Goal: Use online tool/utility: Utilize a website feature to perform a specific function

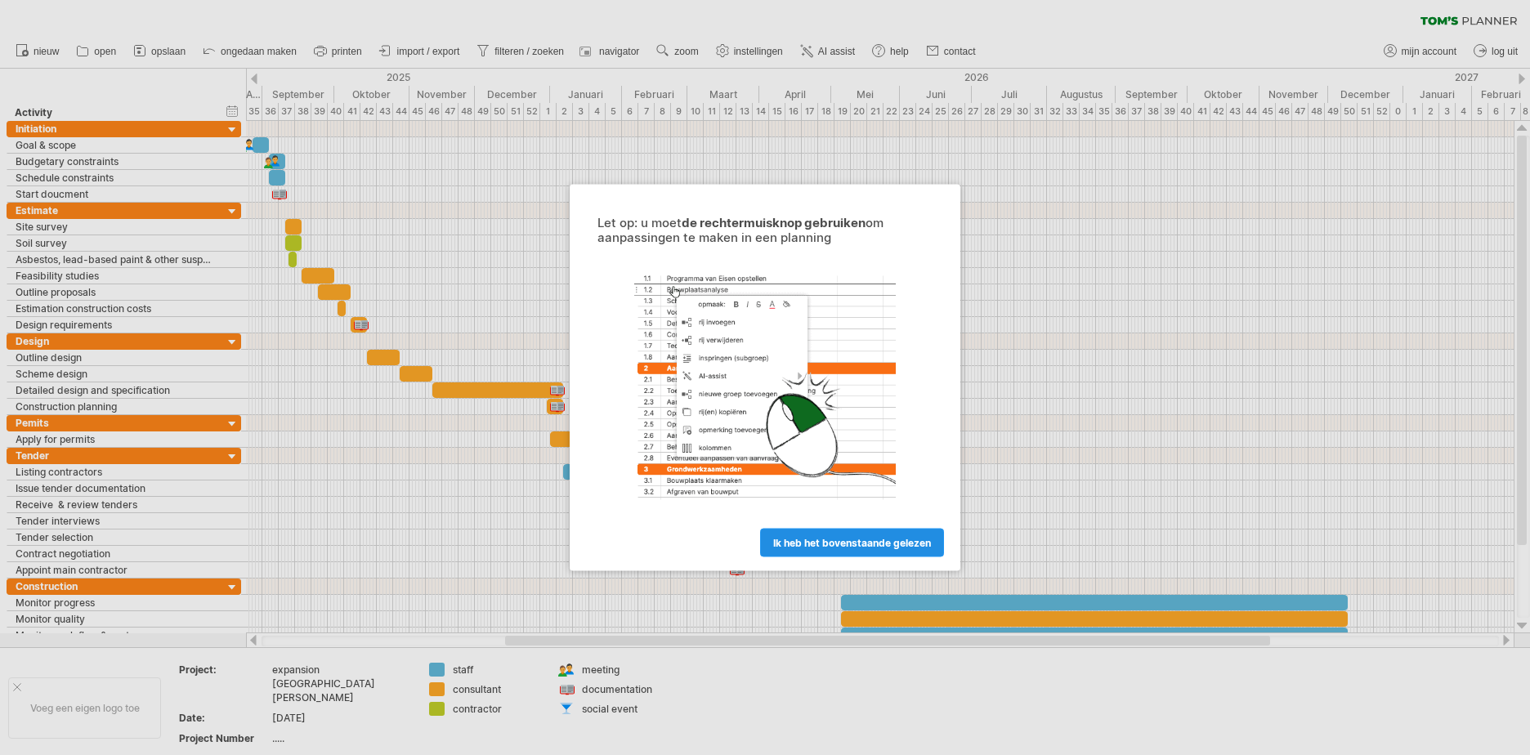
click at [868, 543] on span "ik heb het bovenstaande gelezen" at bounding box center [852, 543] width 158 height 12
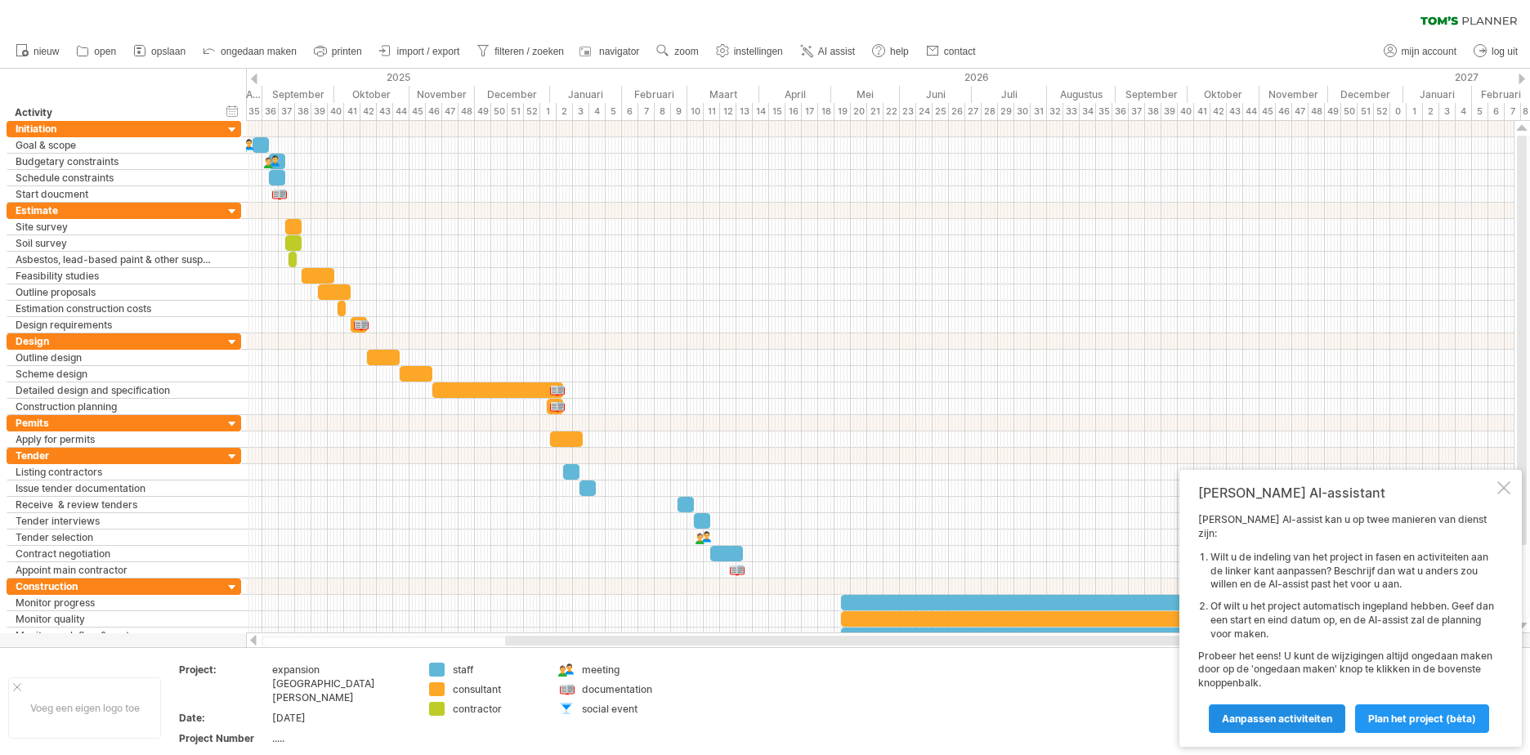
click at [1345, 729] on link "Aanpassen activiteiten" at bounding box center [1277, 718] width 136 height 29
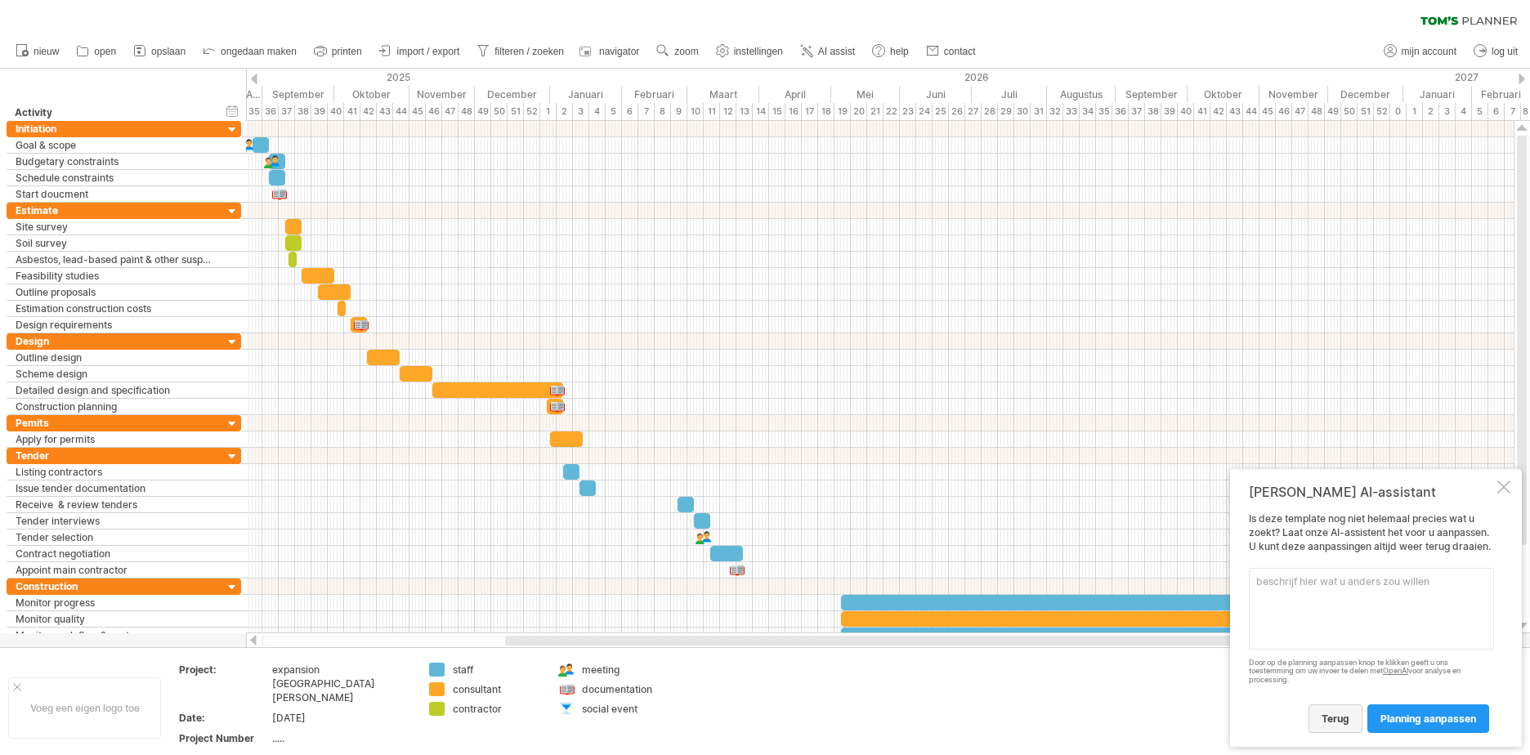
click at [1328, 710] on link "terug" at bounding box center [1335, 718] width 54 height 29
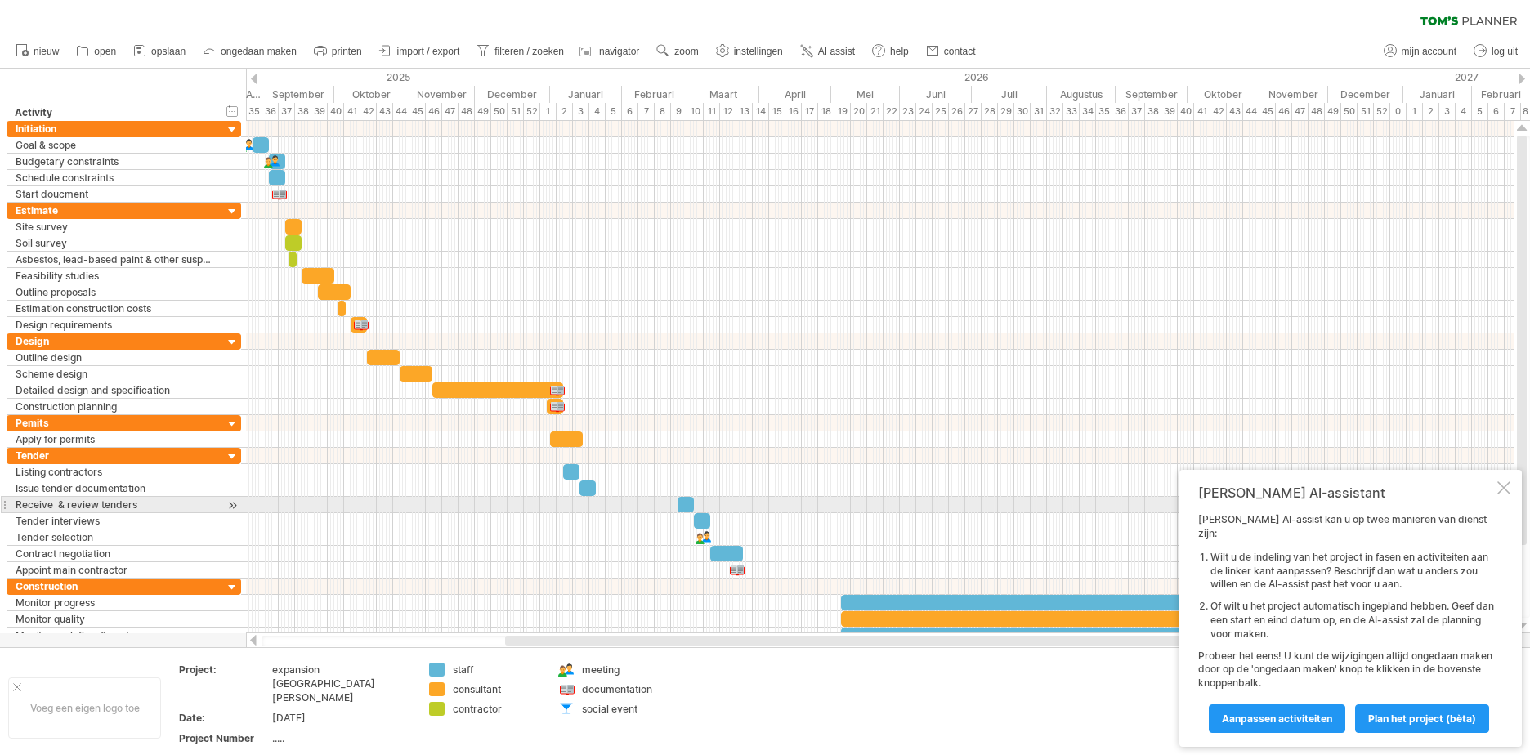
click at [1503, 494] on div at bounding box center [1503, 487] width 13 height 13
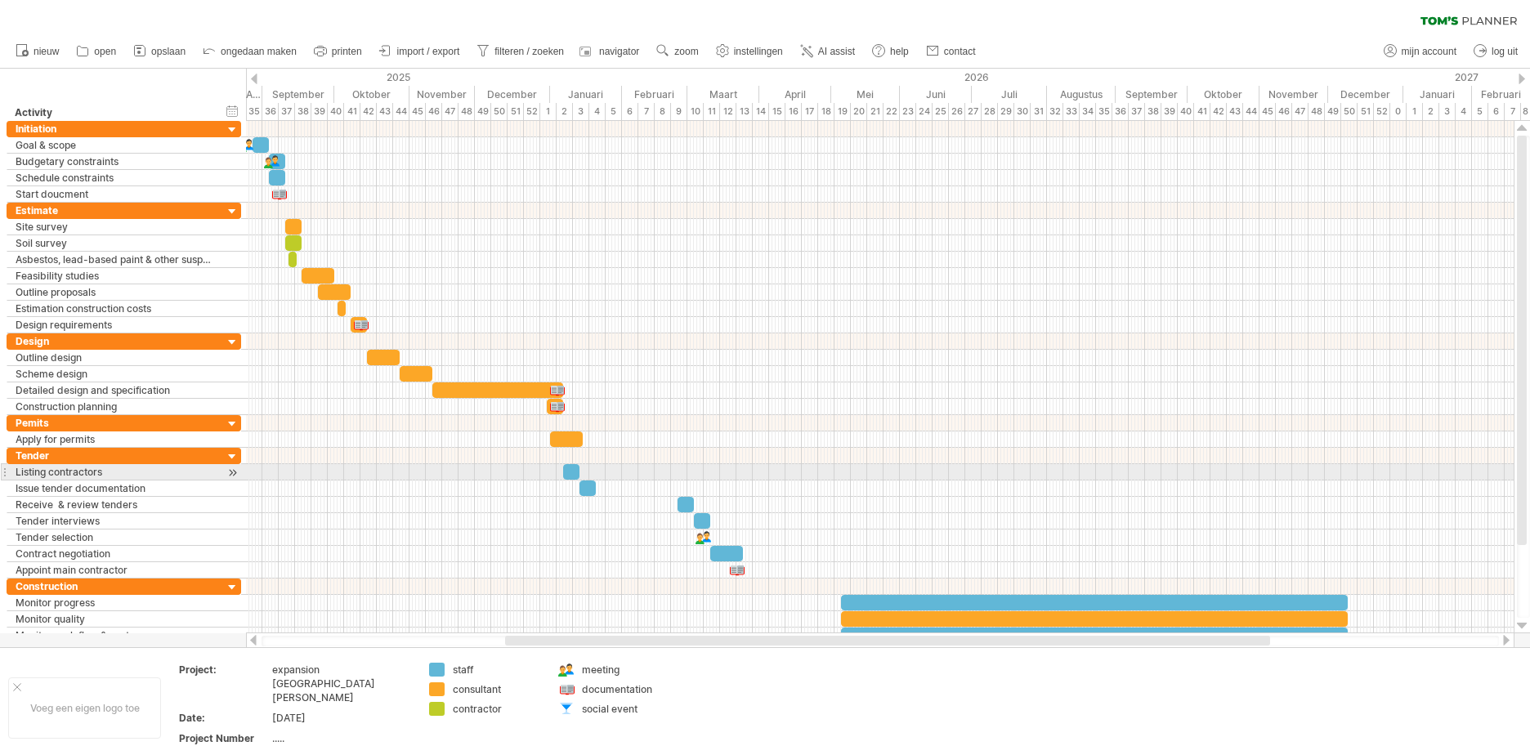
click at [1469, 476] on div at bounding box center [880, 472] width 1268 height 16
click at [1464, 476] on div at bounding box center [880, 472] width 1268 height 16
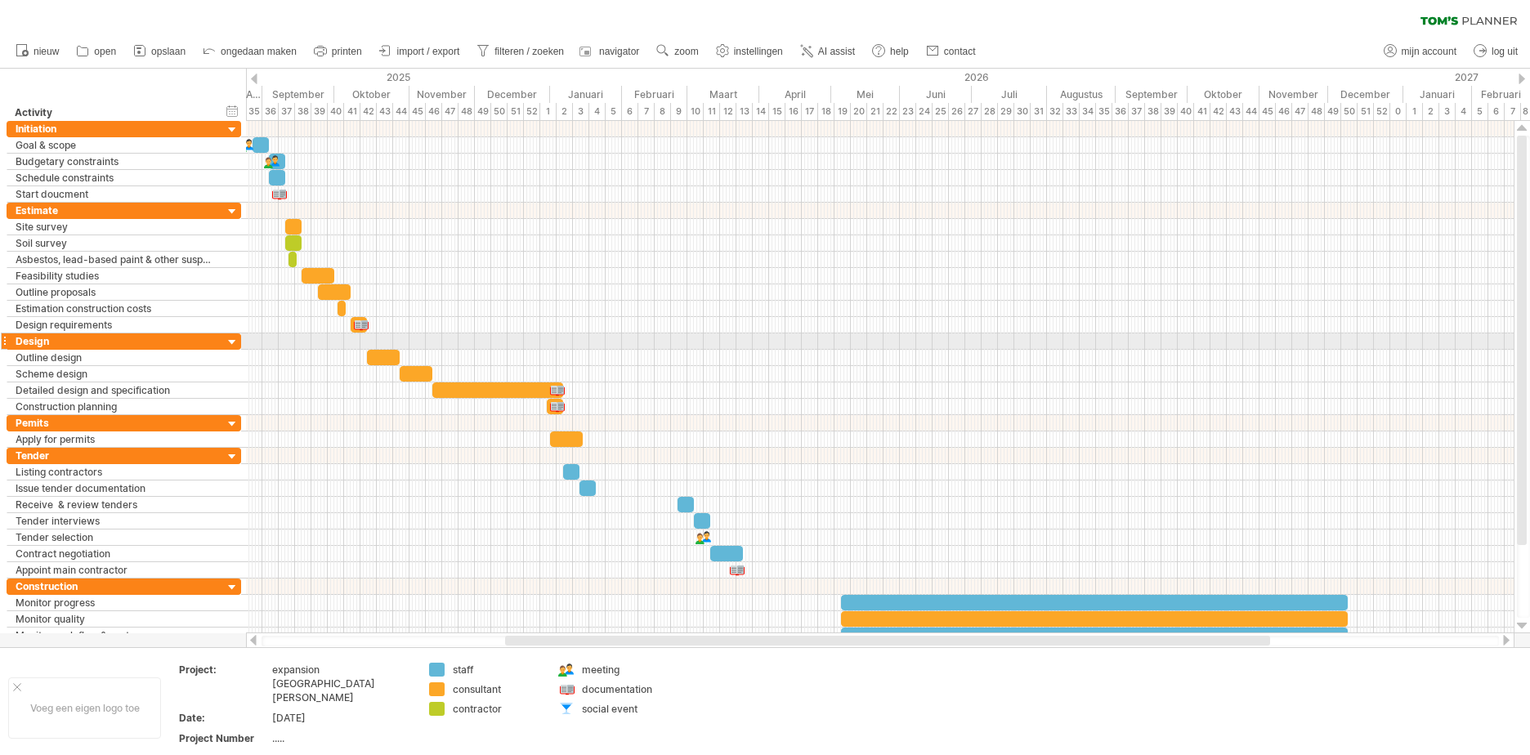
click at [236, 338] on div at bounding box center [233, 343] width 16 height 16
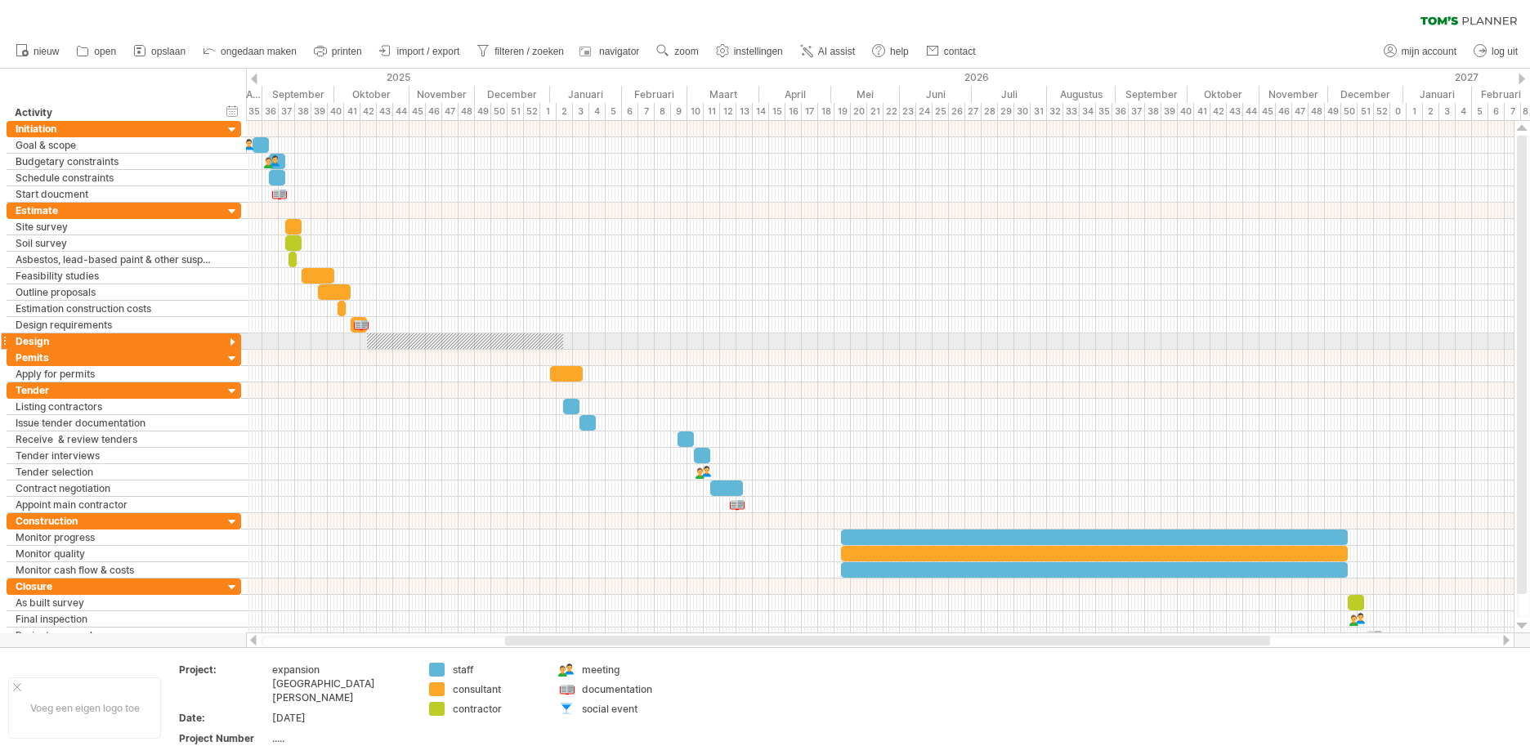
click at [236, 338] on div at bounding box center [233, 343] width 16 height 16
